Goal: Information Seeking & Learning: Learn about a topic

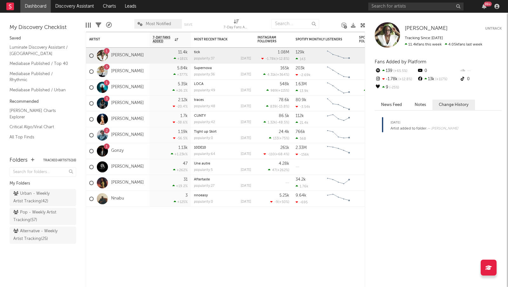
click at [385, 11] on div "99 +" at bounding box center [434, 6] width 133 height 13
click at [386, 8] on input "text" at bounding box center [415, 7] width 95 height 8
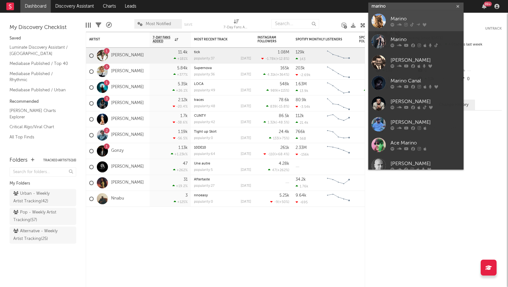
type input "marino"
click at [396, 16] on div "Marino" at bounding box center [426, 19] width 70 height 8
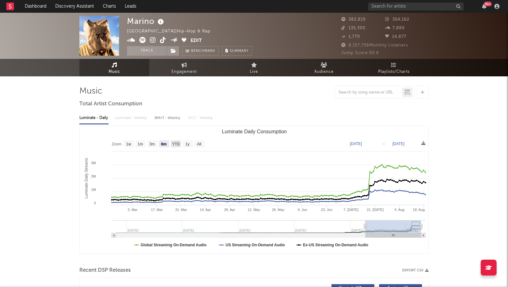
click at [173, 144] on text "YTD" at bounding box center [176, 144] width 8 height 4
select select "YTD"
type input "[DATE]"
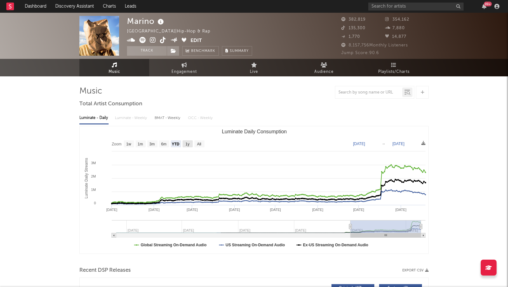
click at [192, 144] on rect "Luminate Daily Consumption" at bounding box center [188, 143] width 10 height 7
select select "1y"
type input "[DATE]"
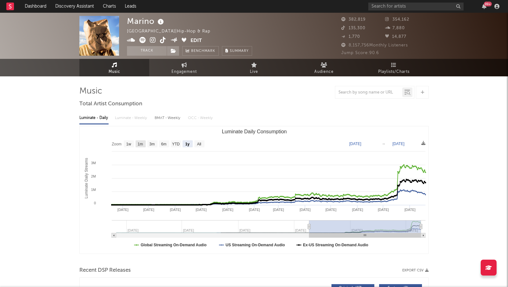
click at [139, 144] on text "1m" at bounding box center [140, 144] width 5 height 4
select select "1m"
type input "[DATE]"
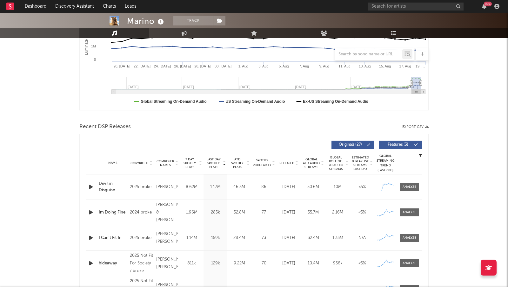
scroll to position [142, 0]
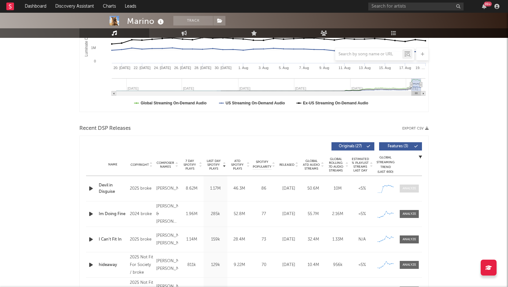
click at [410, 186] on div at bounding box center [410, 188] width 14 height 5
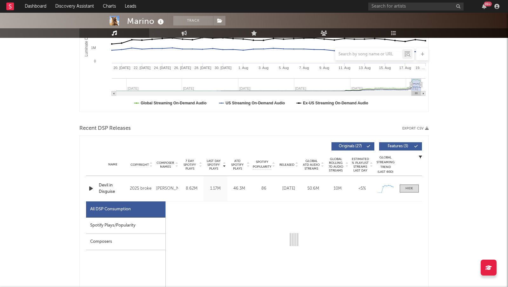
select select "1w"
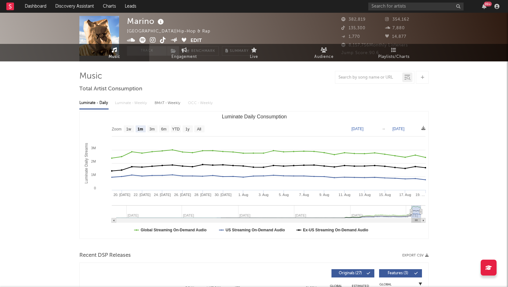
scroll to position [0, 0]
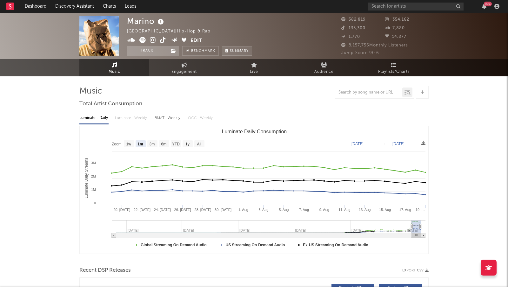
click at [240, 49] on span "Summary" at bounding box center [239, 50] width 19 height 3
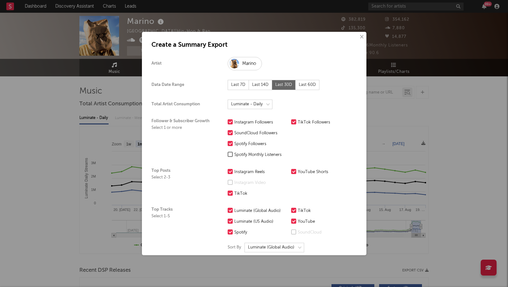
click at [477, 114] on div "× Create a Summary Export Artist [PERSON_NAME] Data Date Range Last 7D Last 14D…" at bounding box center [254, 143] width 508 height 287
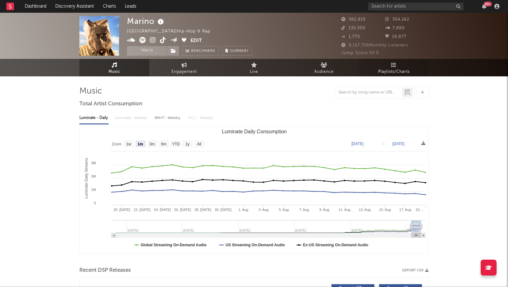
click at [400, 71] on span "Playlists/Charts" at bounding box center [393, 72] width 31 height 8
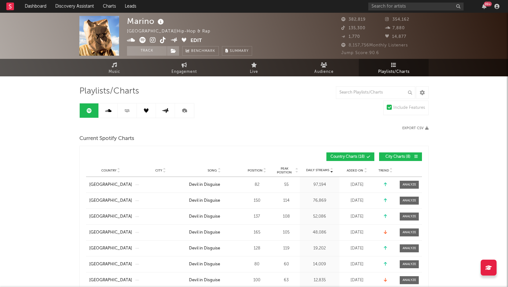
click at [117, 168] on div at bounding box center [119, 170] width 4 height 5
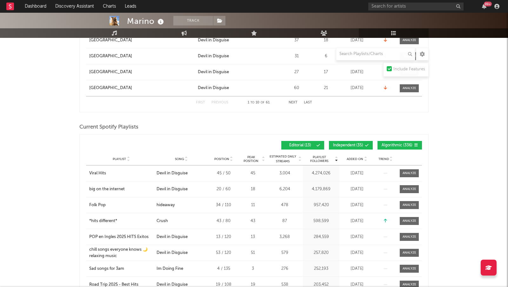
scroll to position [467, 0]
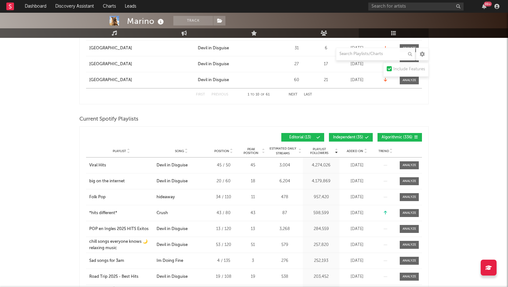
click at [118, 155] on div "Playlist City Song Position Peak Position Estimated Daily Streams Playlist Foll…" at bounding box center [254, 151] width 336 height 13
click at [117, 149] on span "Playlist" at bounding box center [119, 151] width 13 height 4
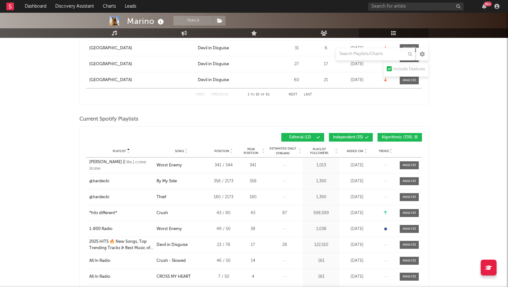
click at [117, 149] on span "Playlist" at bounding box center [119, 151] width 13 height 4
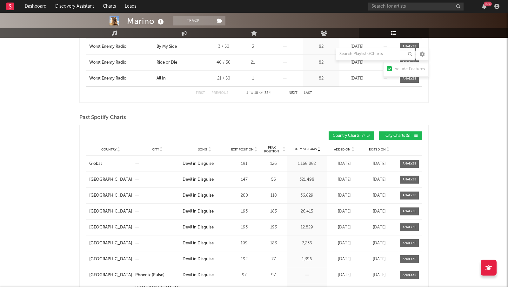
scroll to position [703, 0]
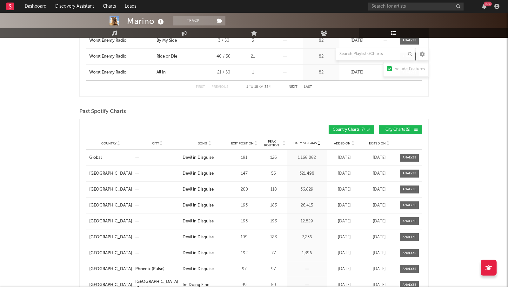
click at [117, 141] on div at bounding box center [119, 143] width 4 height 5
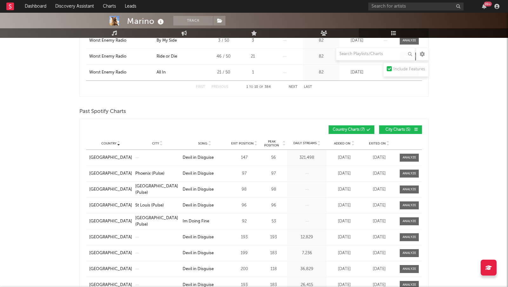
click at [271, 143] on span "Peak Position" at bounding box center [272, 143] width 20 height 8
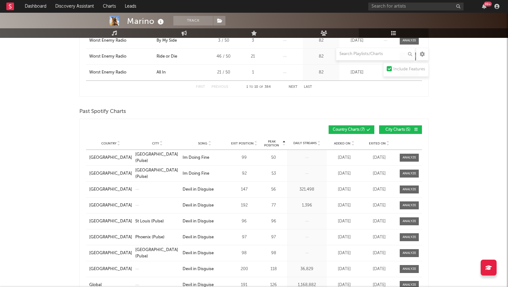
click at [274, 143] on span "Peak Position" at bounding box center [272, 143] width 20 height 8
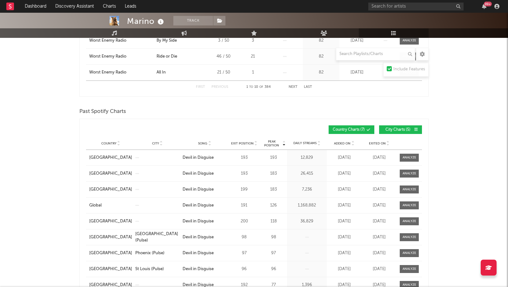
click at [274, 143] on span "Peak Position" at bounding box center [272, 143] width 20 height 8
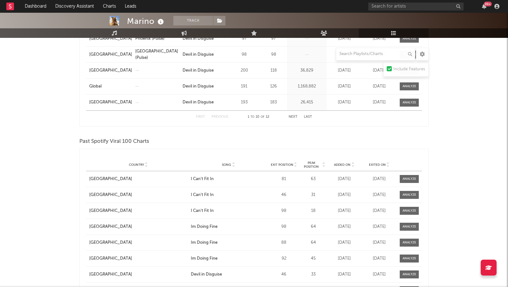
scroll to position [922, 0]
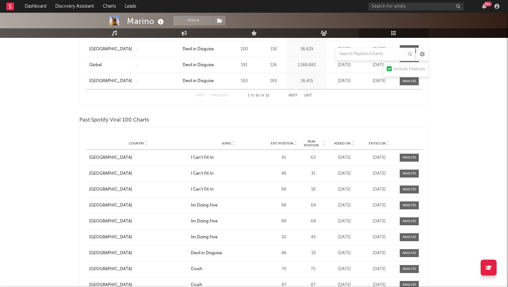
click at [284, 139] on div "Country City Song Exit Position Peak Position Estimated Daily Streams Playlist …" at bounding box center [254, 143] width 336 height 13
click at [314, 141] on span "Peak Position" at bounding box center [311, 143] width 20 height 8
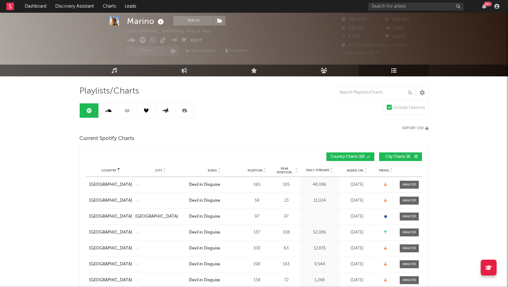
scroll to position [61, 0]
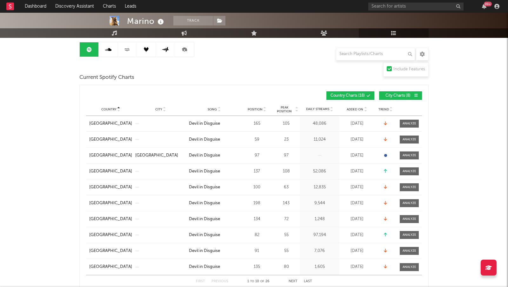
click at [256, 107] on div "Position" at bounding box center [257, 109] width 29 height 5
